Goal: Task Accomplishment & Management: Use online tool/utility

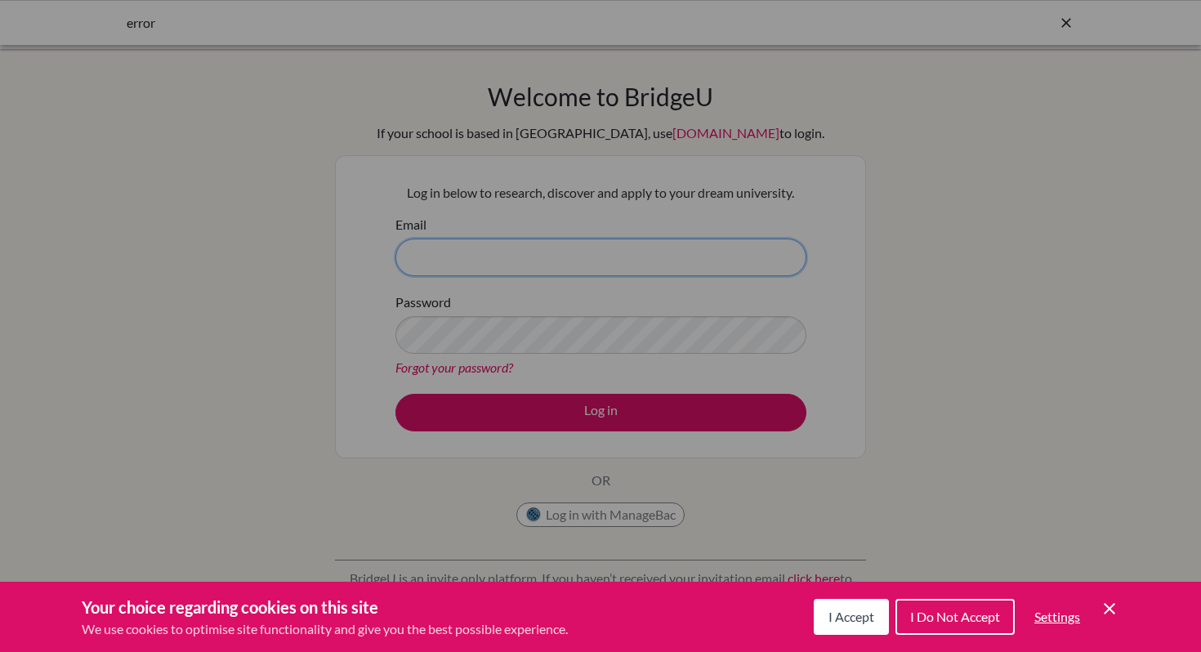
type input "[EMAIL_ADDRESS][DOMAIN_NAME]"
click at [559, 342] on div "Cookie Preferences" at bounding box center [600, 326] width 1201 height 652
click at [851, 627] on button "I Accept" at bounding box center [851, 617] width 75 height 36
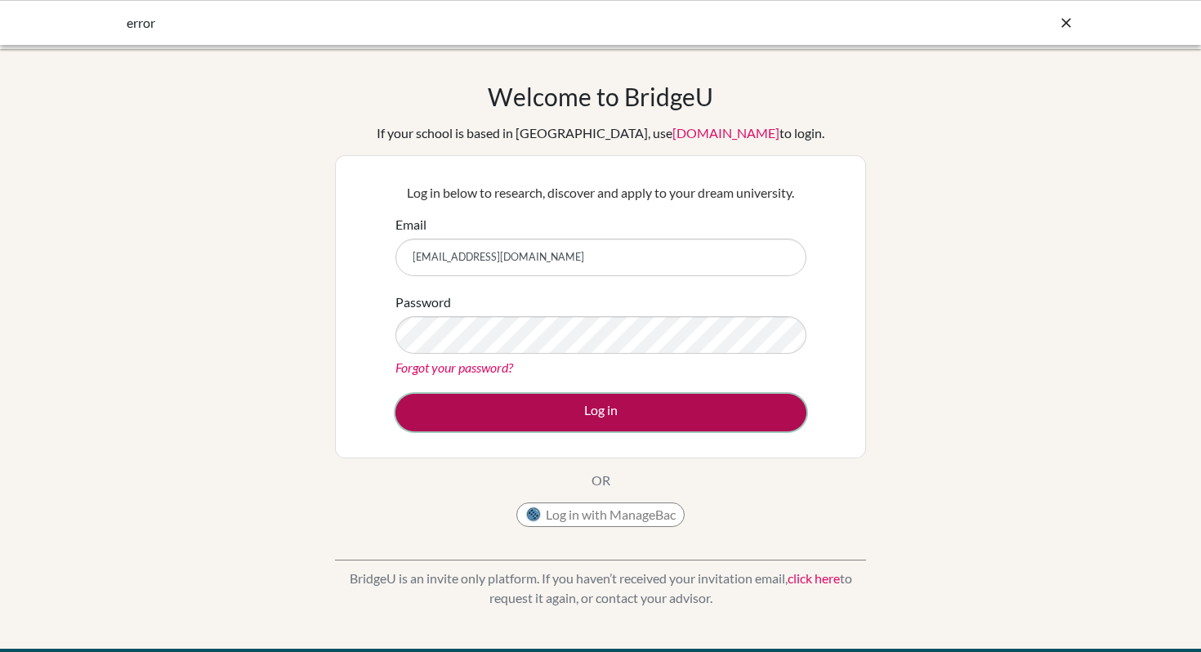
click at [621, 422] on button "Log in" at bounding box center [600, 413] width 411 height 38
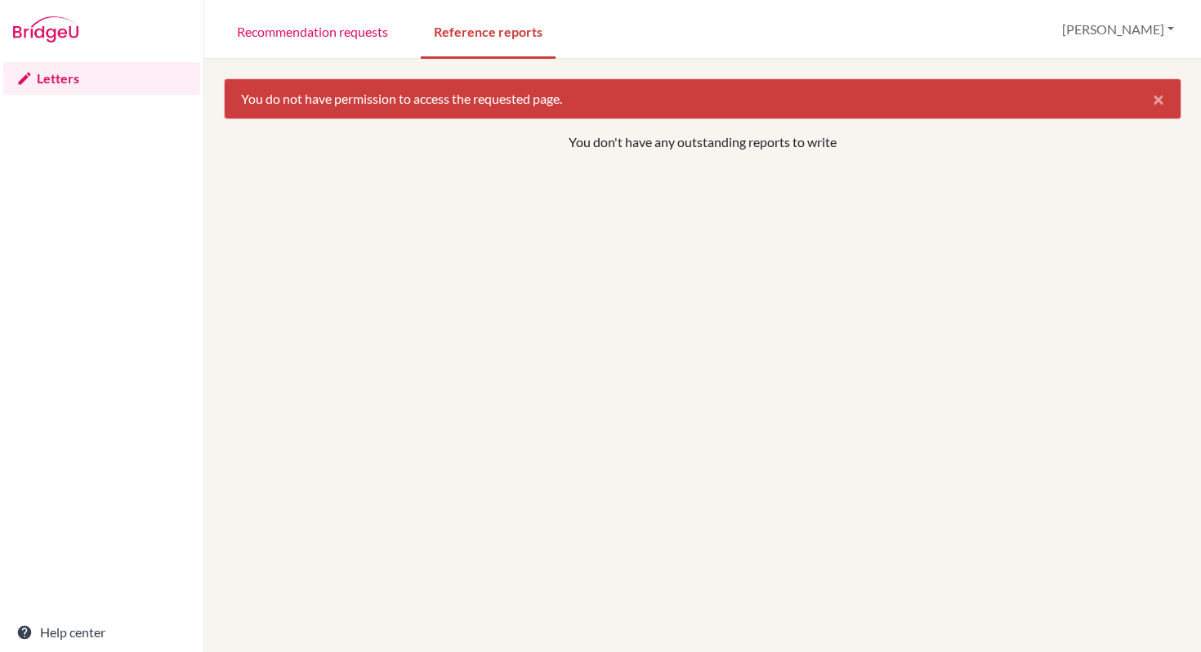
click at [625, 147] on p "You don't have any outstanding reports to write" at bounding box center [703, 142] width 774 height 20
click at [553, 109] on div "You do not have permission to access the requested page. ×" at bounding box center [703, 98] width 958 height 41
click at [342, 43] on link "Recommendation requests" at bounding box center [312, 30] width 177 height 56
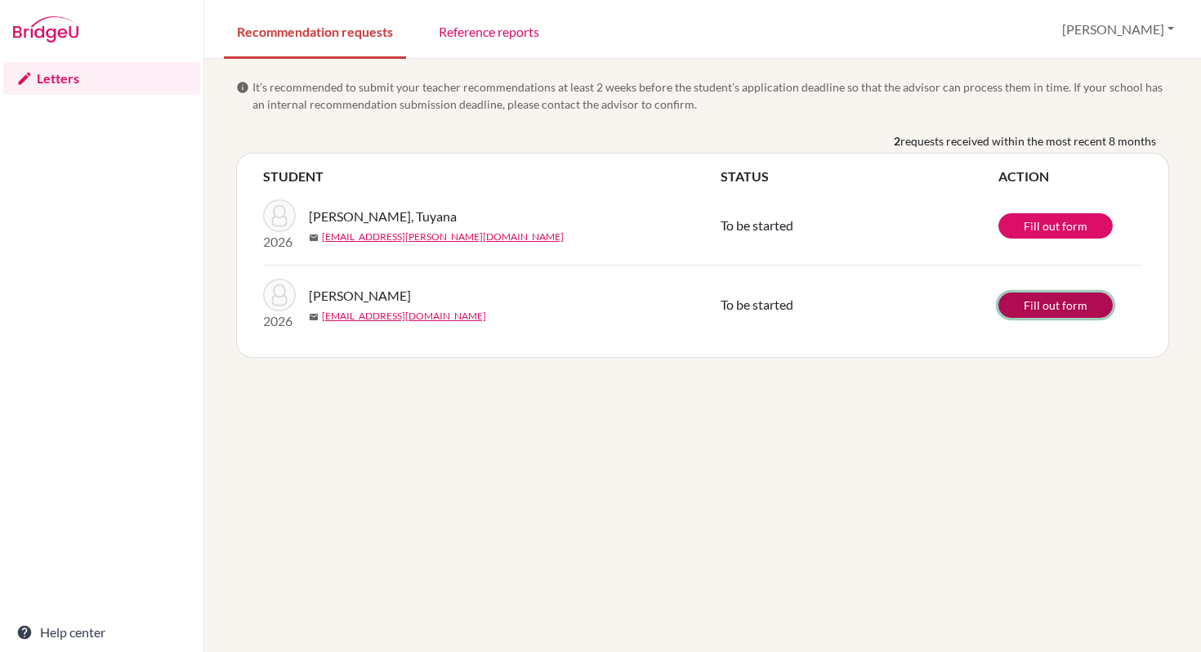
click at [1051, 309] on link "Fill out form" at bounding box center [1055, 304] width 114 height 25
